Goal: Information Seeking & Learning: Learn about a topic

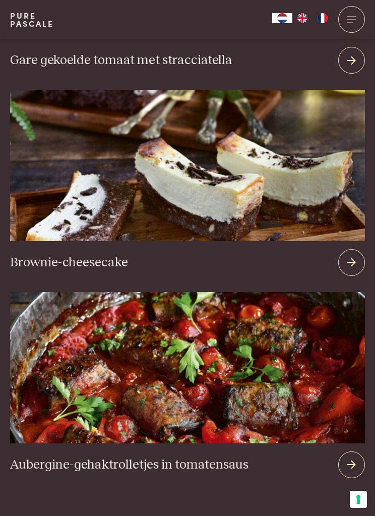
scroll to position [2605, 0]
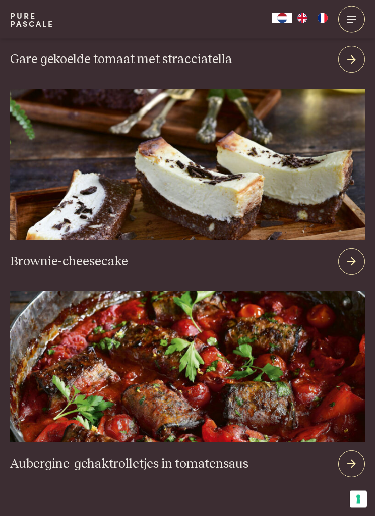
click at [230, 456] on h3 "Aubergine-gehaktrolletjes in tomatensaus" at bounding box center [129, 464] width 238 height 16
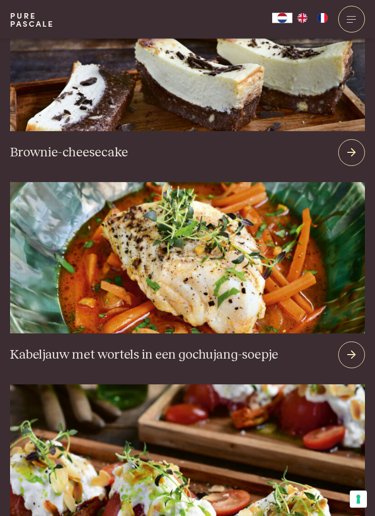
scroll to position [2668, 0]
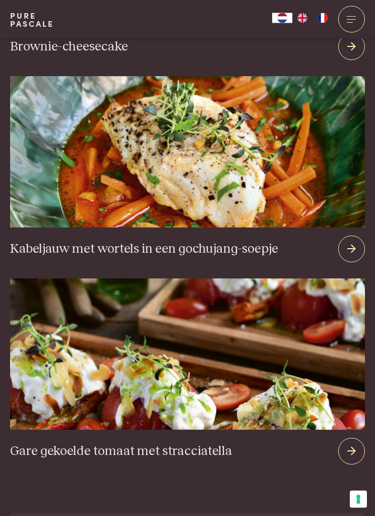
click at [206, 443] on h3 "Gare gekoelde tomaat met stracciatella" at bounding box center [121, 451] width 222 height 16
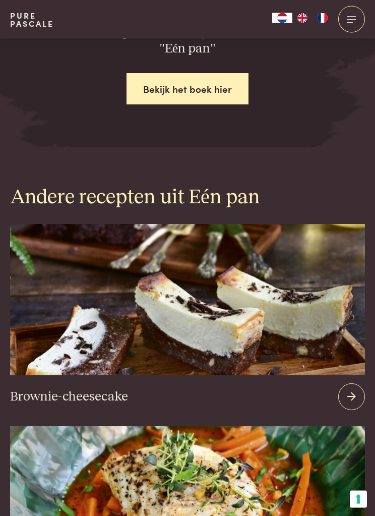
scroll to position [2208, 0]
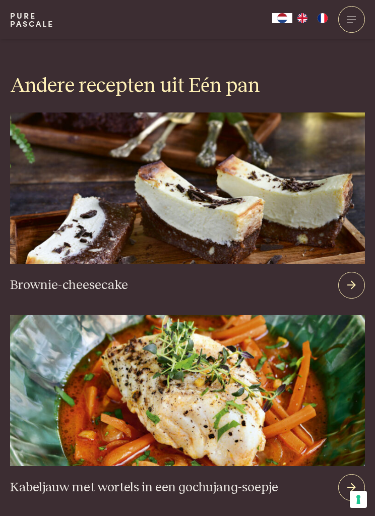
click at [116, 277] on h3 "Brownie-cheesecake" at bounding box center [69, 285] width 118 height 16
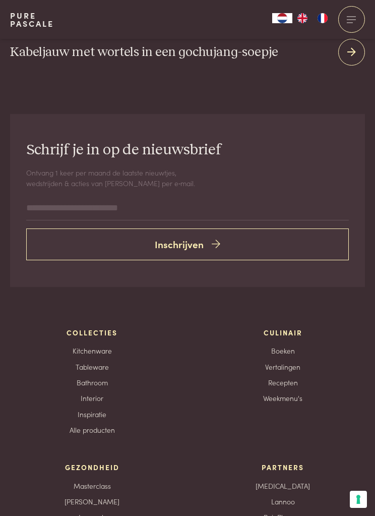
scroll to position [2871, 0]
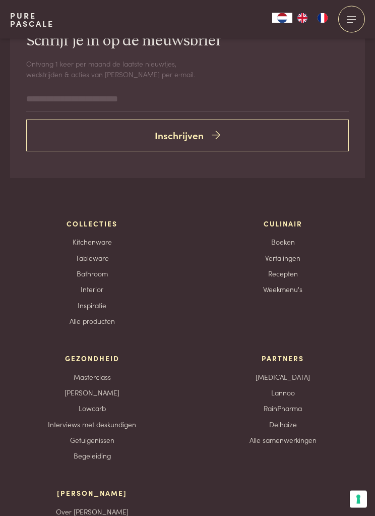
click at [294, 269] on link "Recepten" at bounding box center [283, 274] width 30 height 11
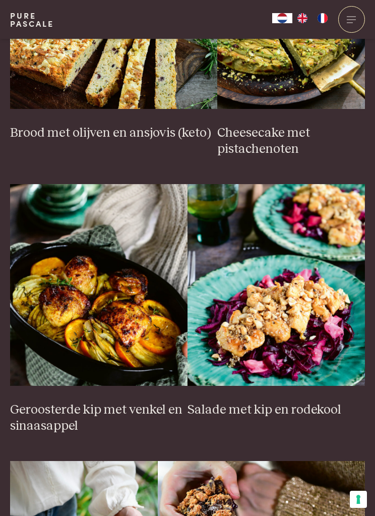
scroll to position [1101, 0]
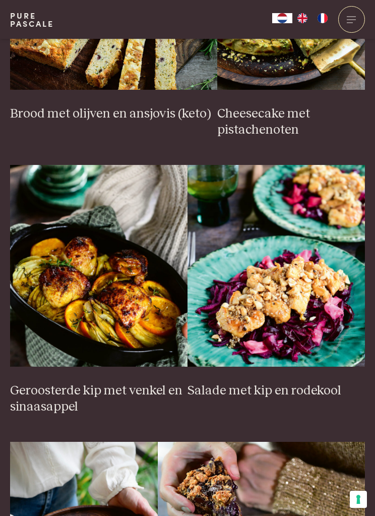
click at [124, 385] on h3 "Geroosterde kip met venkel en sinaasappel" at bounding box center [98, 399] width 177 height 32
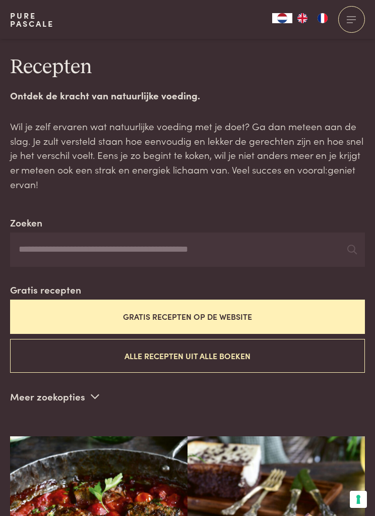
scroll to position [1134, 0]
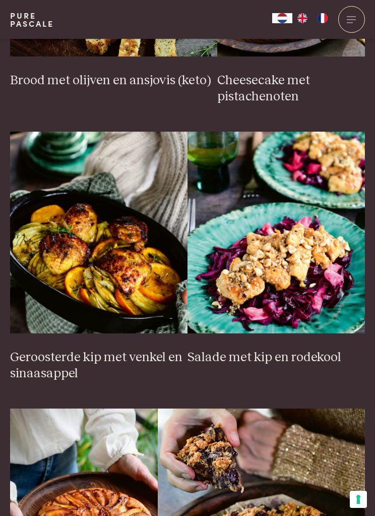
click at [321, 349] on h3 "Salade met kip en rodekool" at bounding box center [275, 357] width 177 height 16
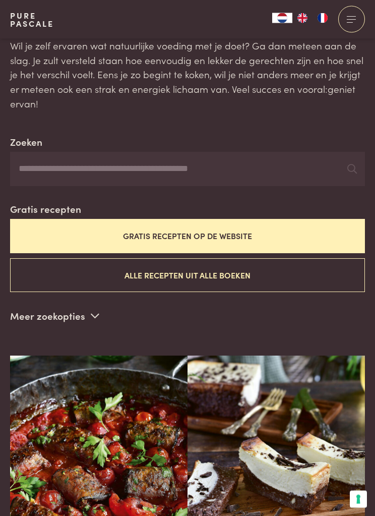
click at [290, 228] on button "Gratis recepten op de website" at bounding box center [187, 236] width 355 height 34
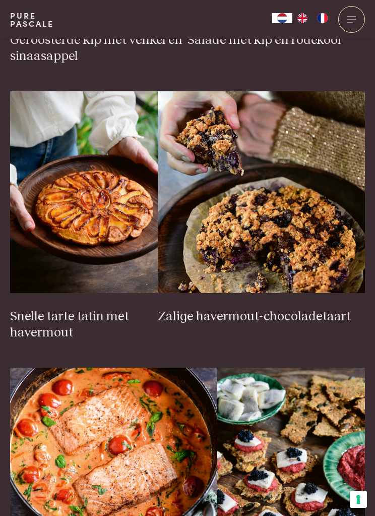
scroll to position [1649, 0]
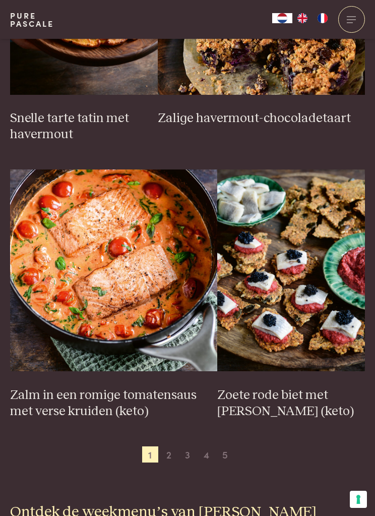
click at [176, 449] on span "2" at bounding box center [169, 454] width 16 height 16
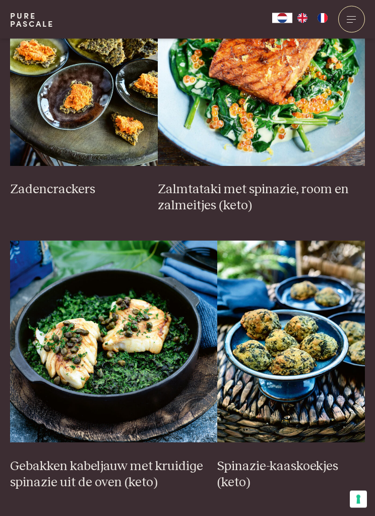
scroll to position [1578, 0]
click at [186, 515] on span "3" at bounding box center [178, 525] width 16 height 16
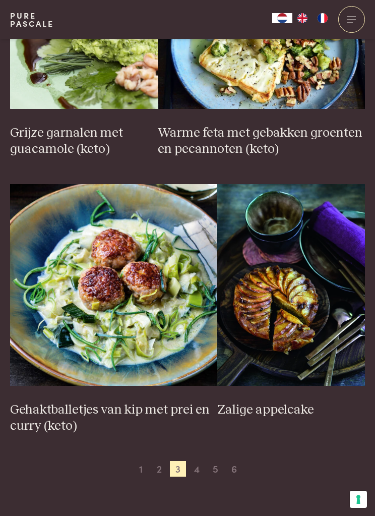
scroll to position [1710, 0]
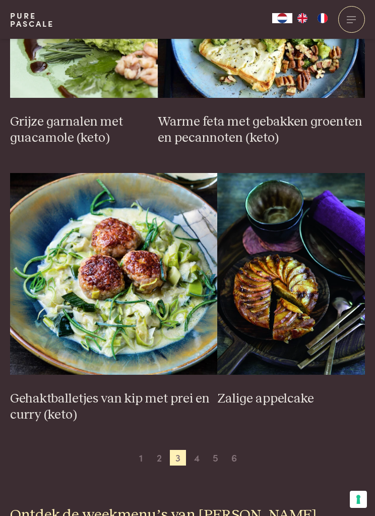
click at [277, 391] on h3 "Zalige appelcake" at bounding box center [291, 399] width 148 height 16
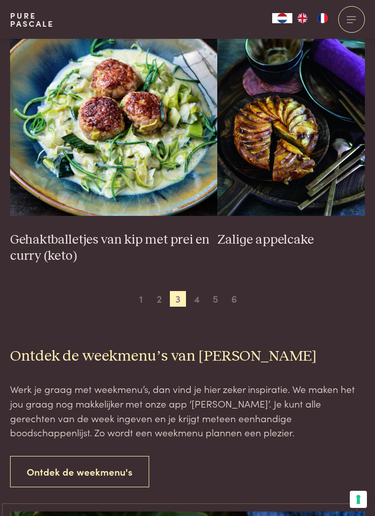
scroll to position [1752, 0]
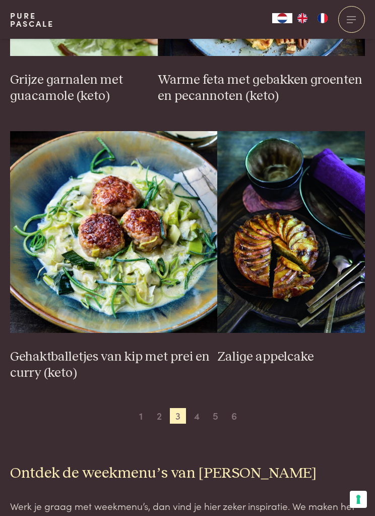
click at [201, 408] on span "4" at bounding box center [197, 416] width 16 height 16
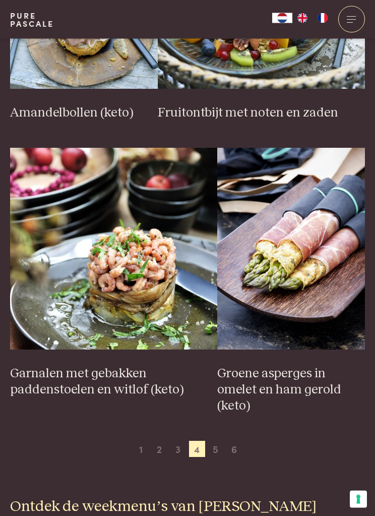
scroll to position [1748, 0]
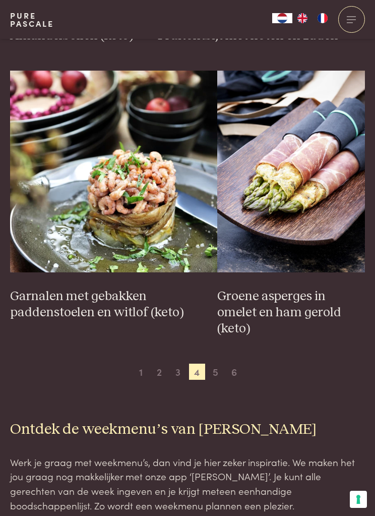
click at [221, 363] on span "5" at bounding box center [216, 371] width 16 height 16
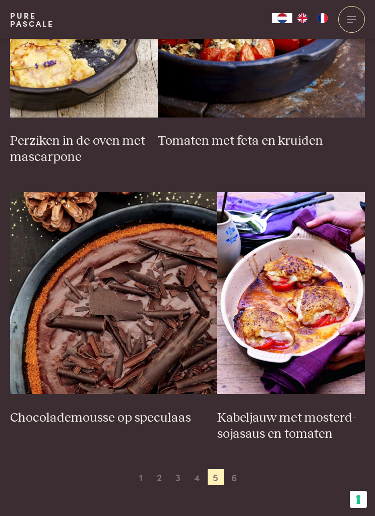
scroll to position [1640, 0]
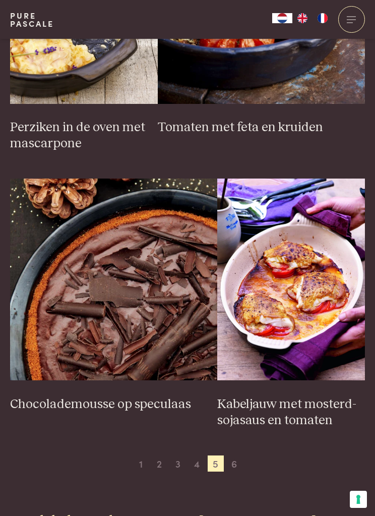
click at [241, 458] on span "6" at bounding box center [234, 463] width 16 height 16
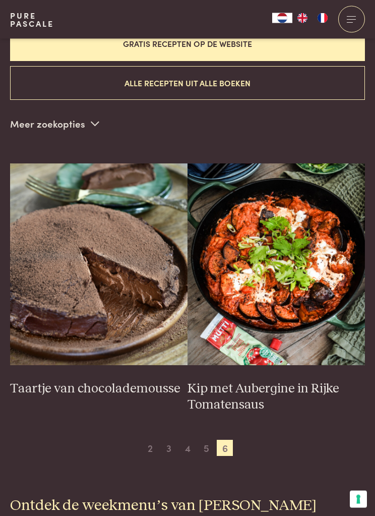
scroll to position [273, 0]
click at [293, 386] on h3 "Kip met Aubergine in Rijke Tomatensaus" at bounding box center [275, 396] width 177 height 32
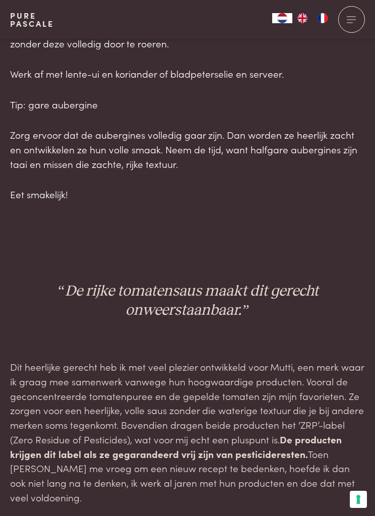
scroll to position [1234, 0]
